Goal: Transaction & Acquisition: Purchase product/service

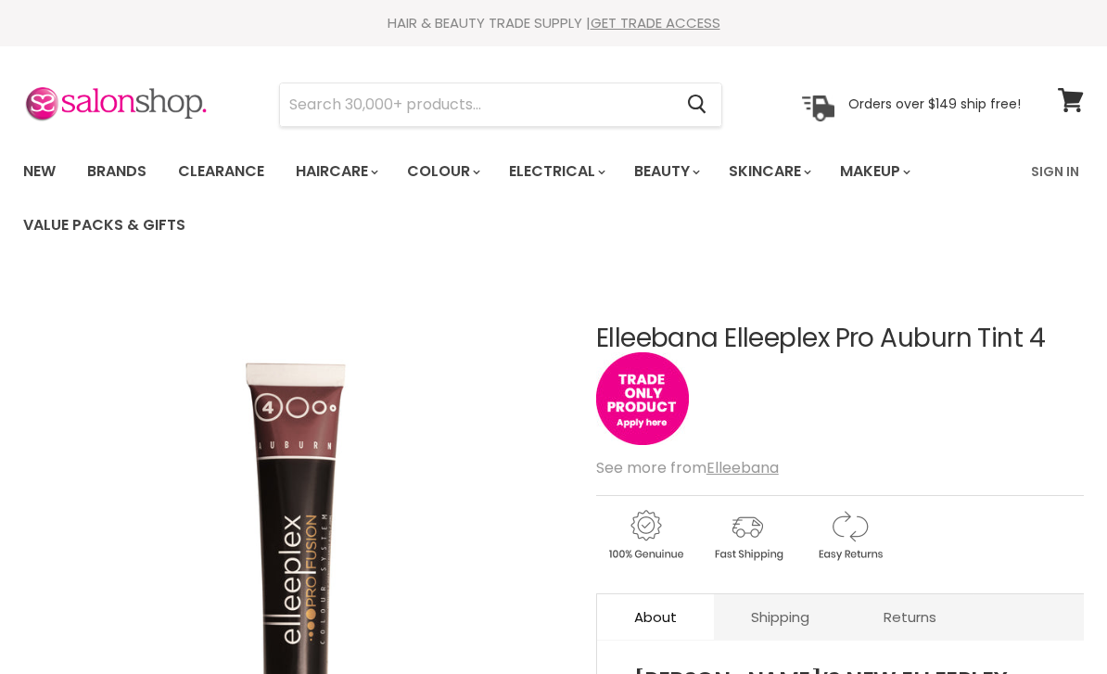
scroll to position [1202, 0]
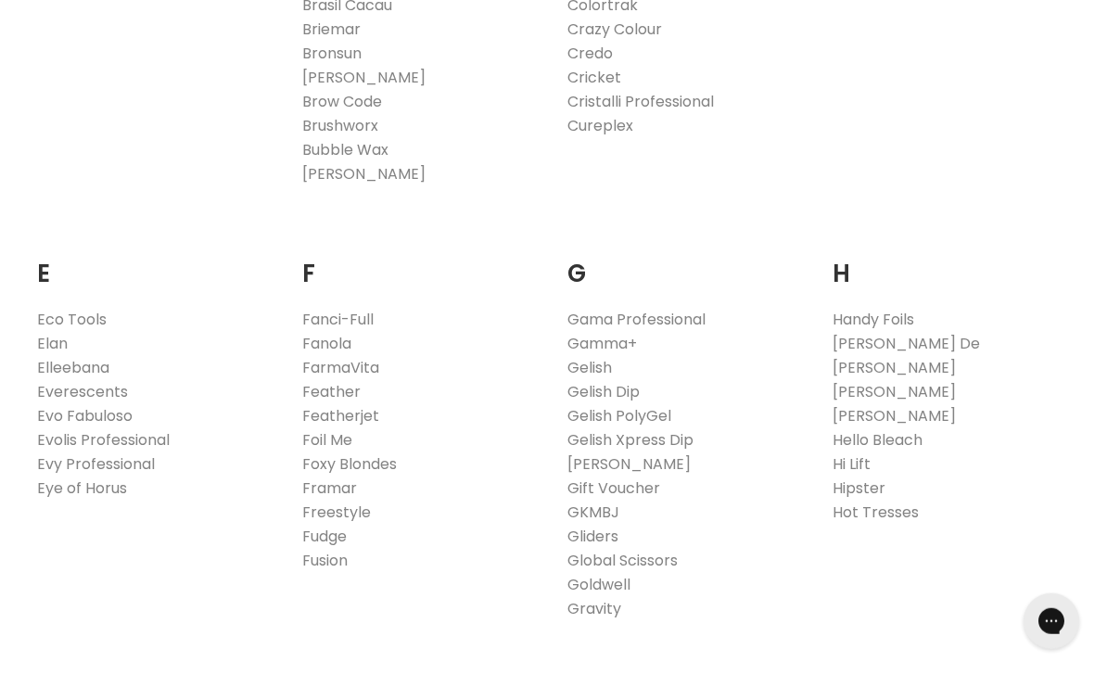
scroll to position [1021, 0]
click at [100, 371] on link "Elleebana" at bounding box center [73, 366] width 72 height 21
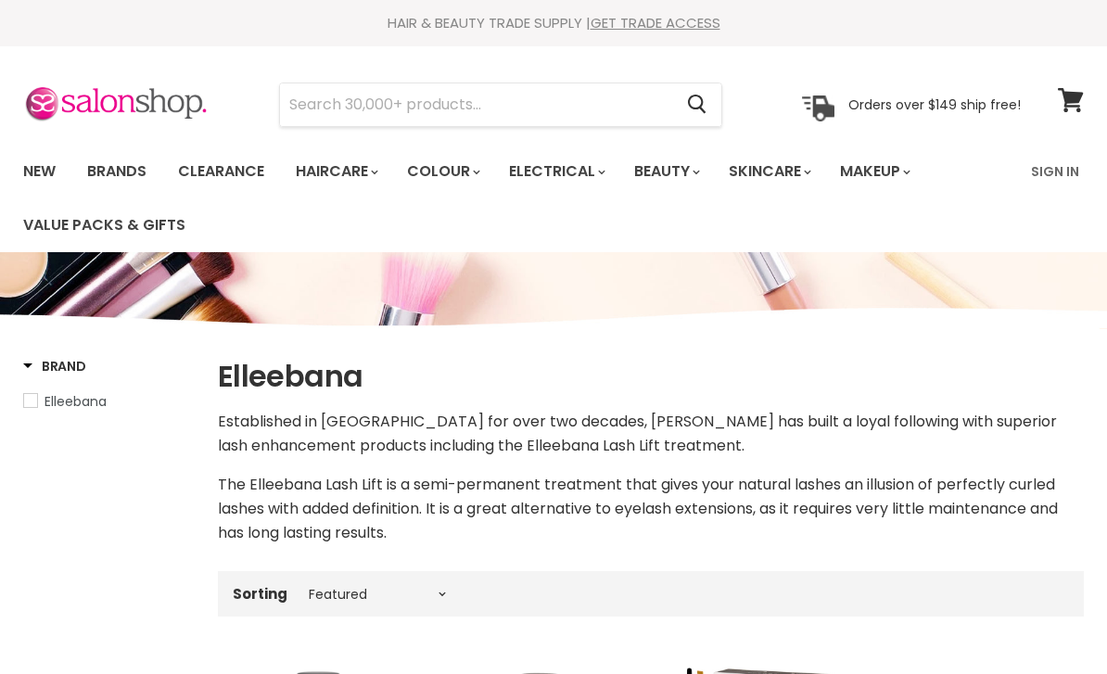
select select "manual"
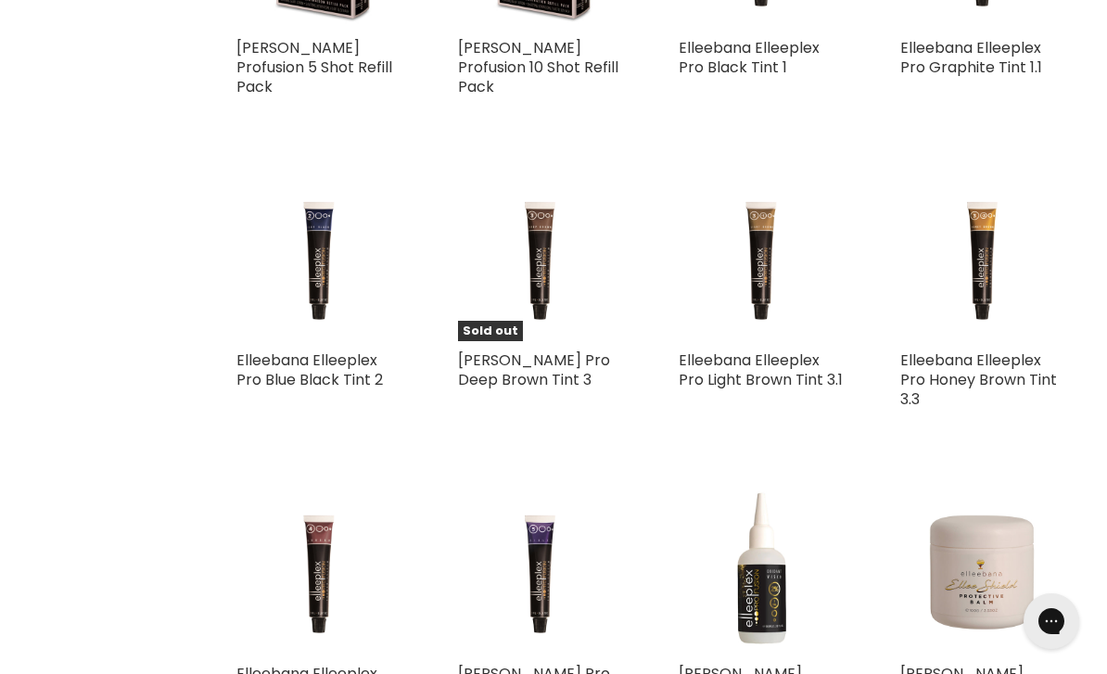
scroll to position [2539, 0]
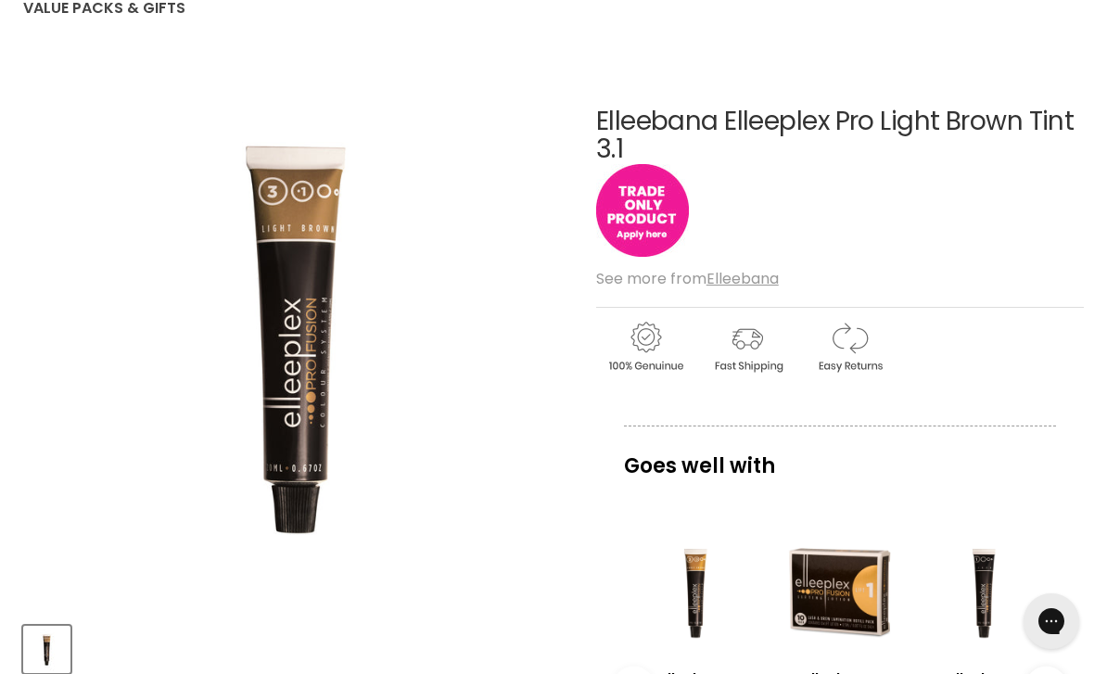
click at [670, 220] on img "Main content" at bounding box center [642, 210] width 93 height 93
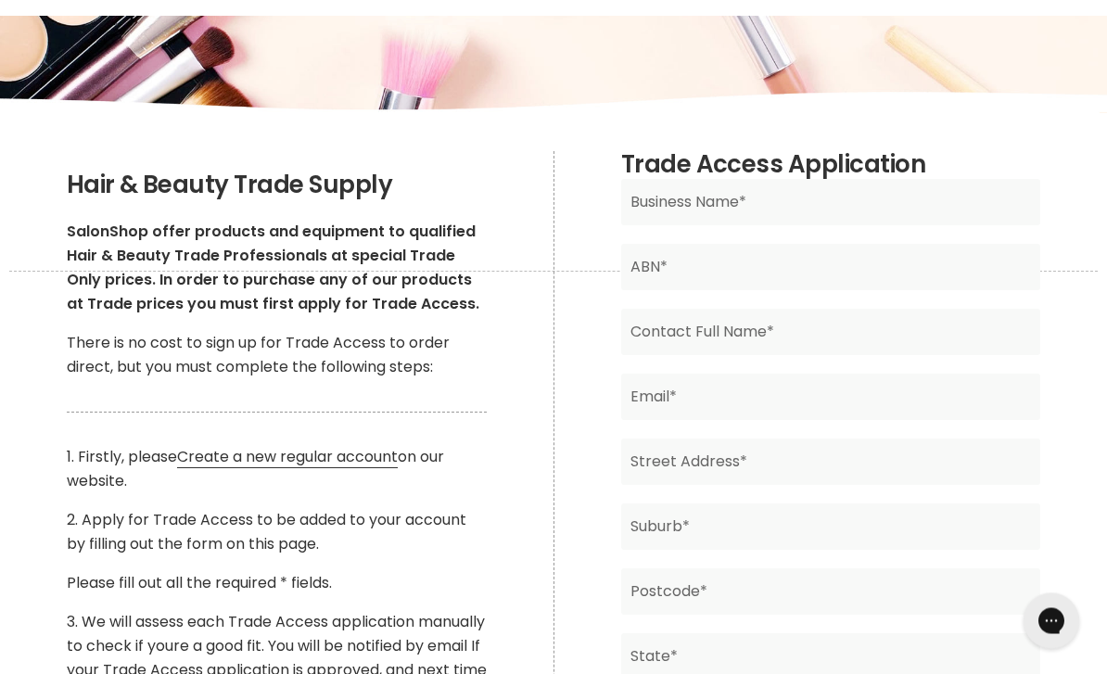
scroll to position [224, 0]
